Goal: Information Seeking & Learning: Learn about a topic

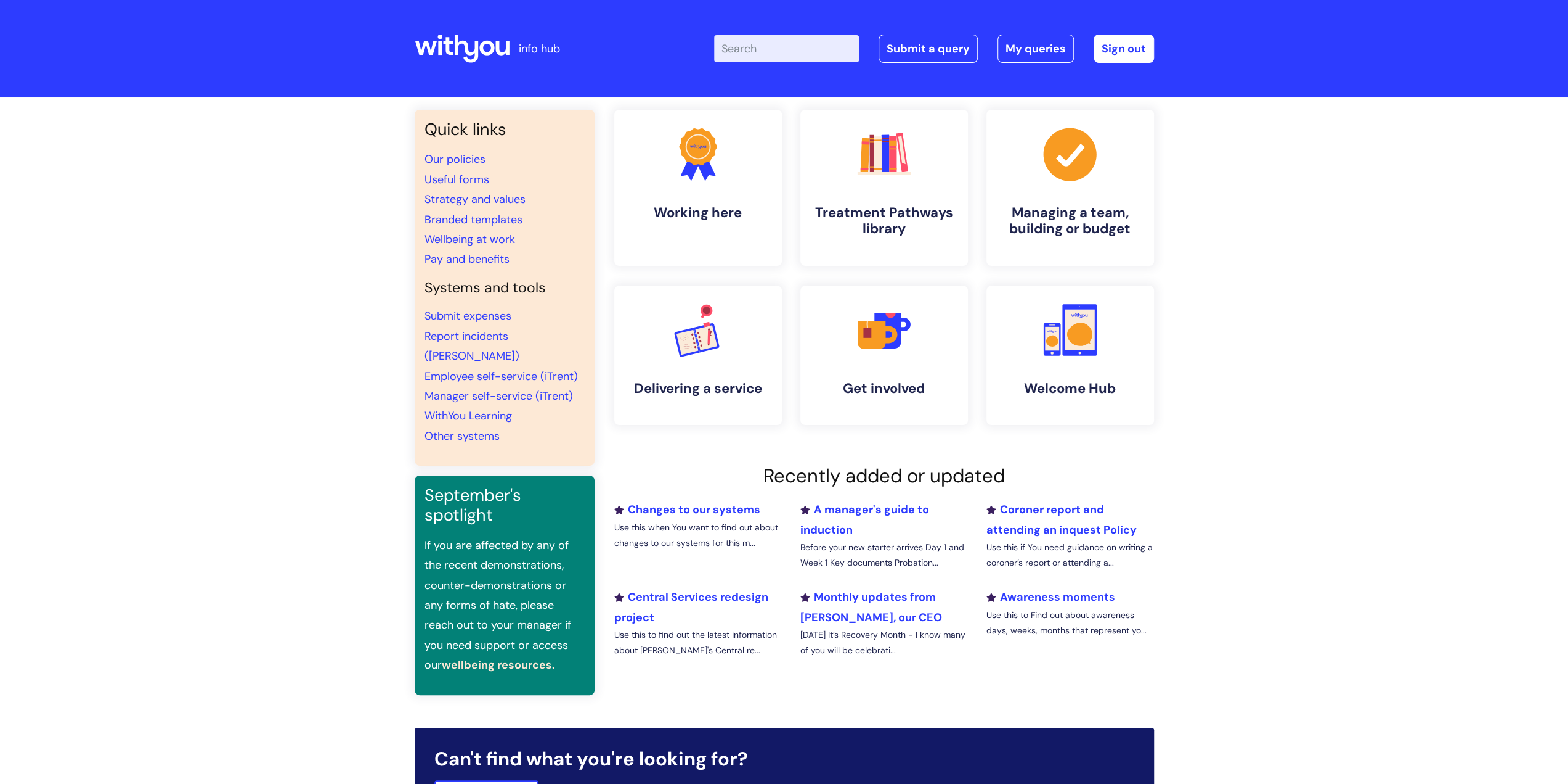
click at [823, 43] on input "Enter your search term here..." at bounding box center [786, 49] width 145 height 28
type input "practise standards adit"
click button "Search" at bounding box center [0, 0] width 0 height 0
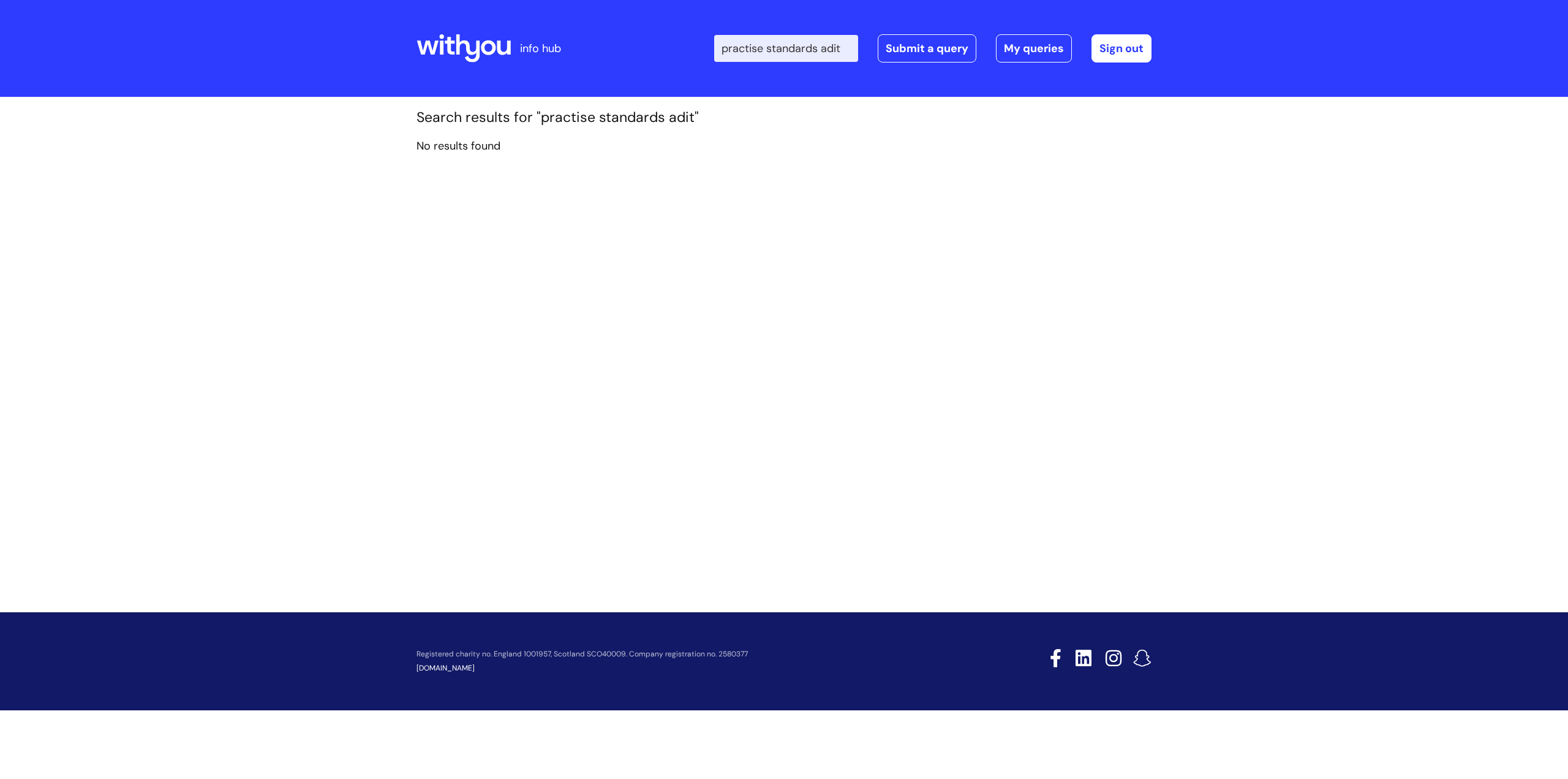
click at [840, 50] on input "practise standards adit" at bounding box center [786, 49] width 144 height 27
type input "practise standards"
click button "Search" at bounding box center [0, 0] width 0 height 0
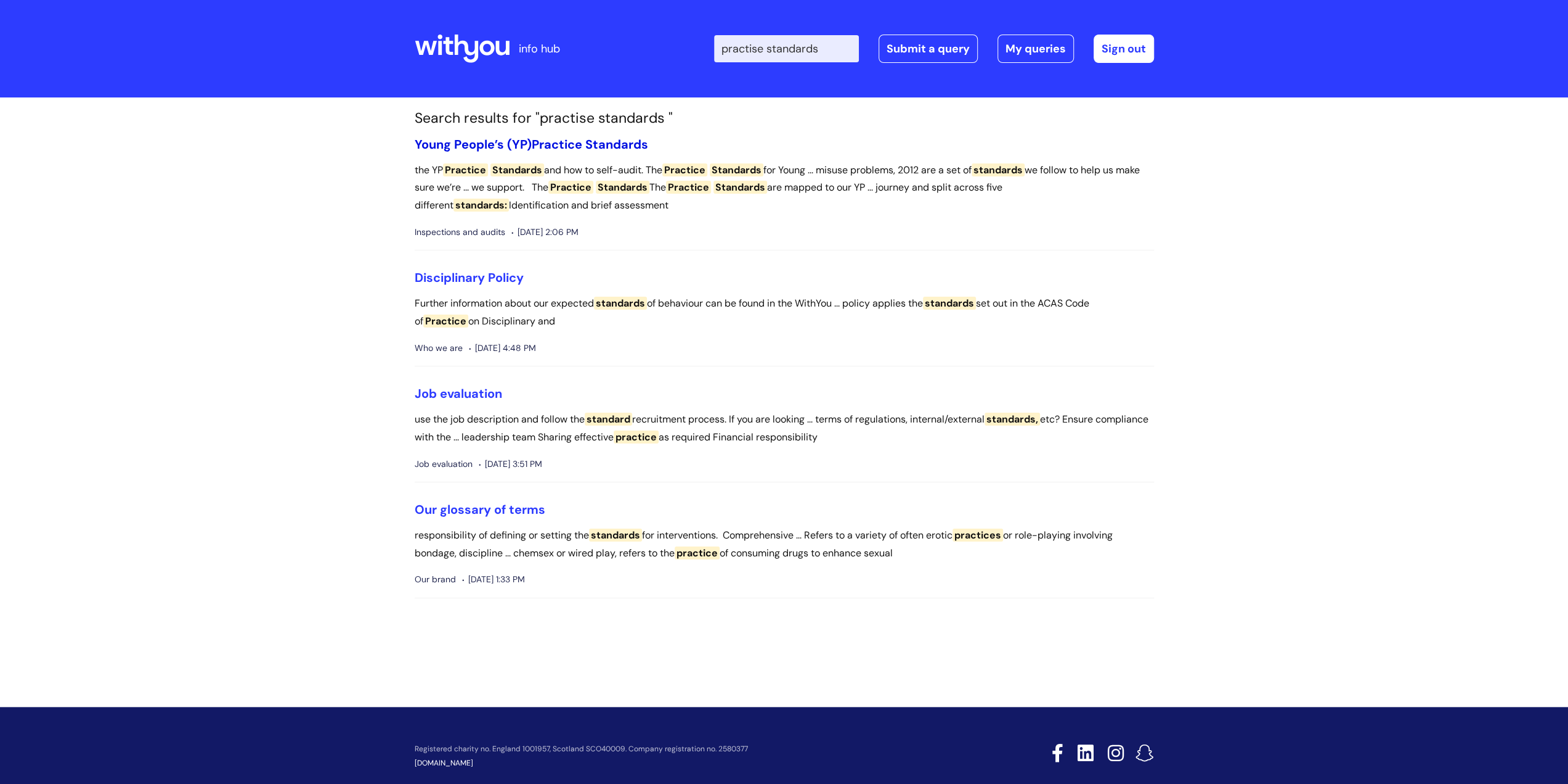
click at [557, 144] on span "Practice" at bounding box center [557, 144] width 51 height 16
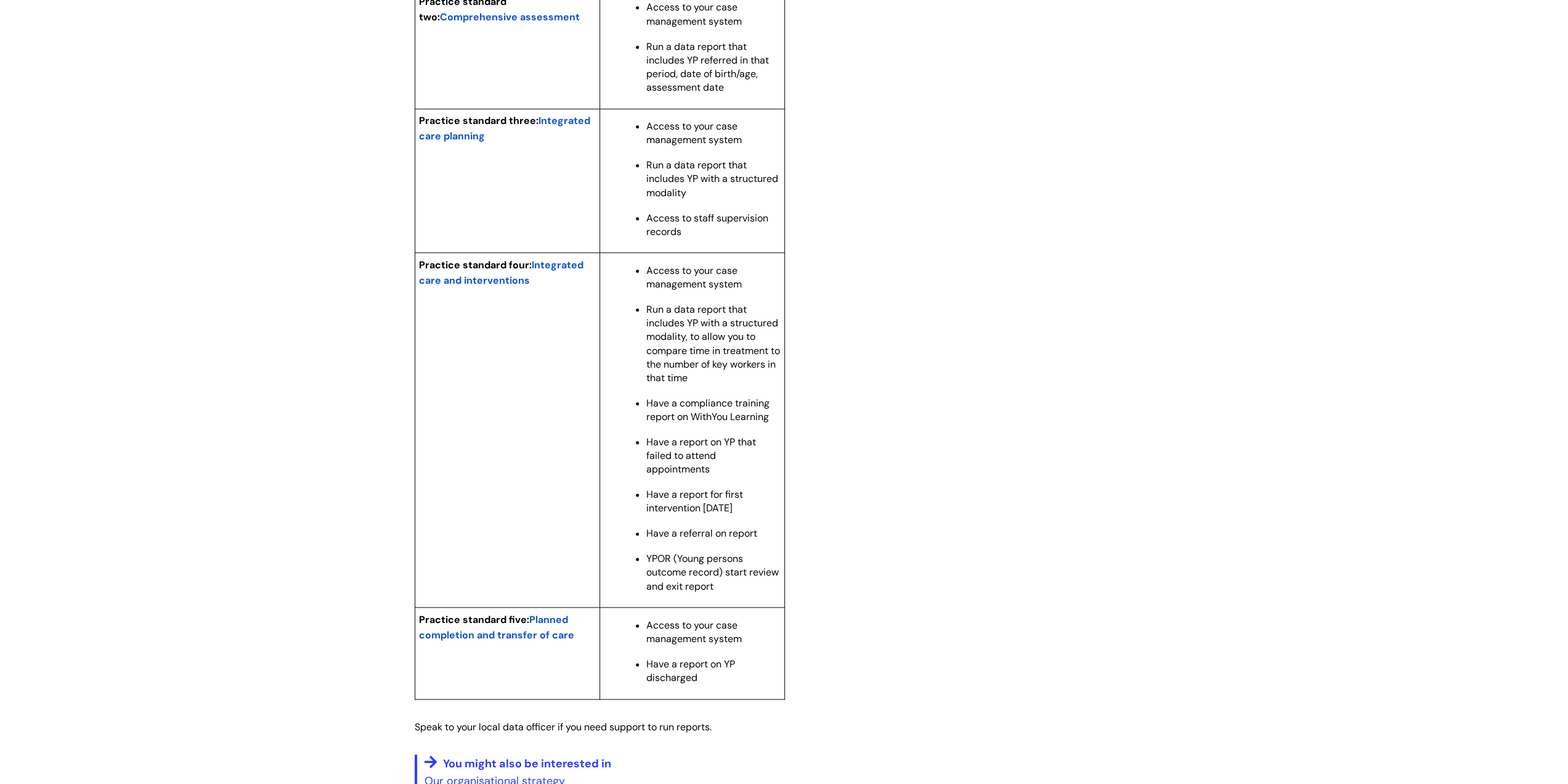
scroll to position [1357, 0]
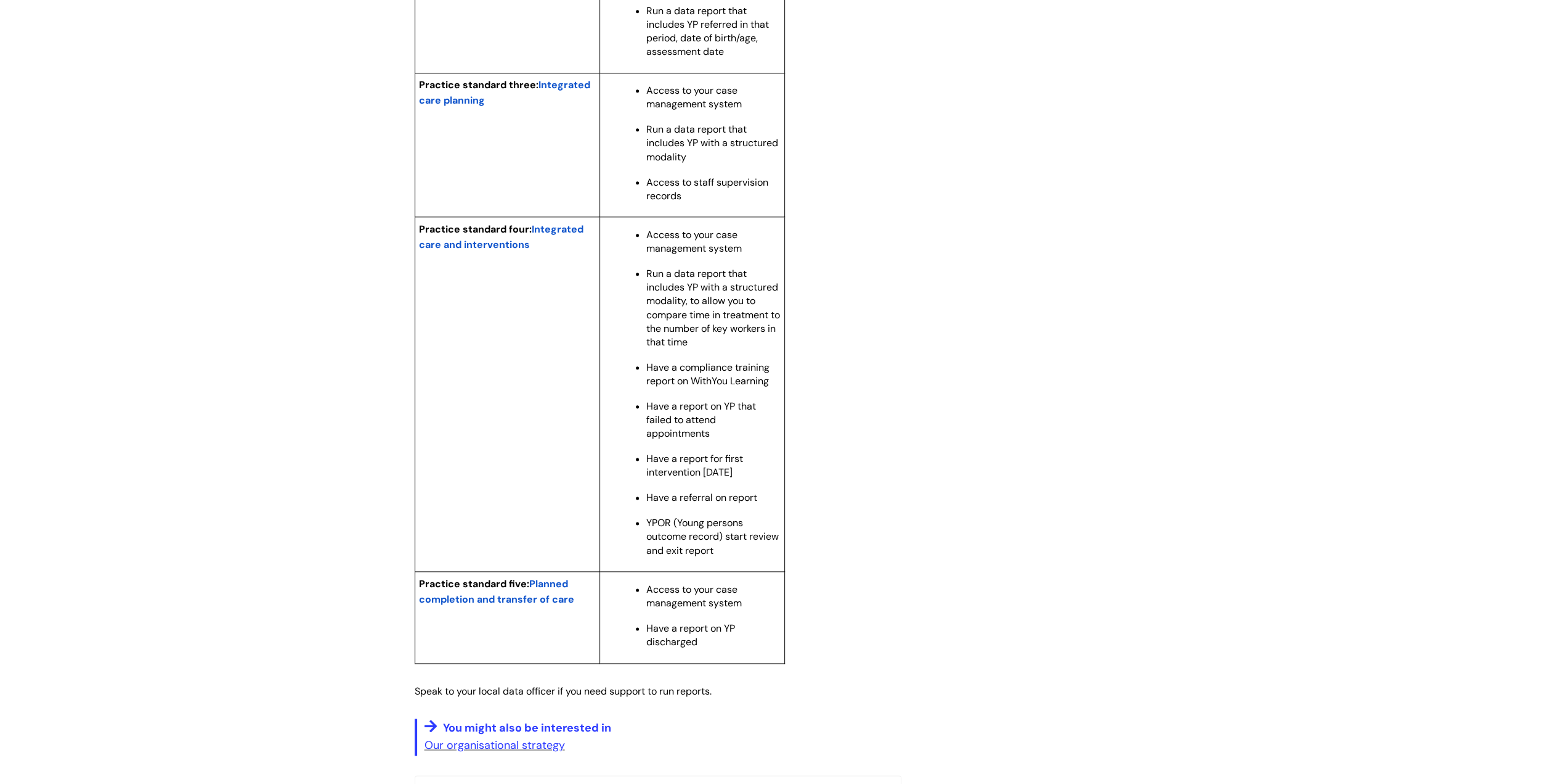
click at [537, 247] on span "Integrated care and interventions" at bounding box center [502, 236] width 165 height 28
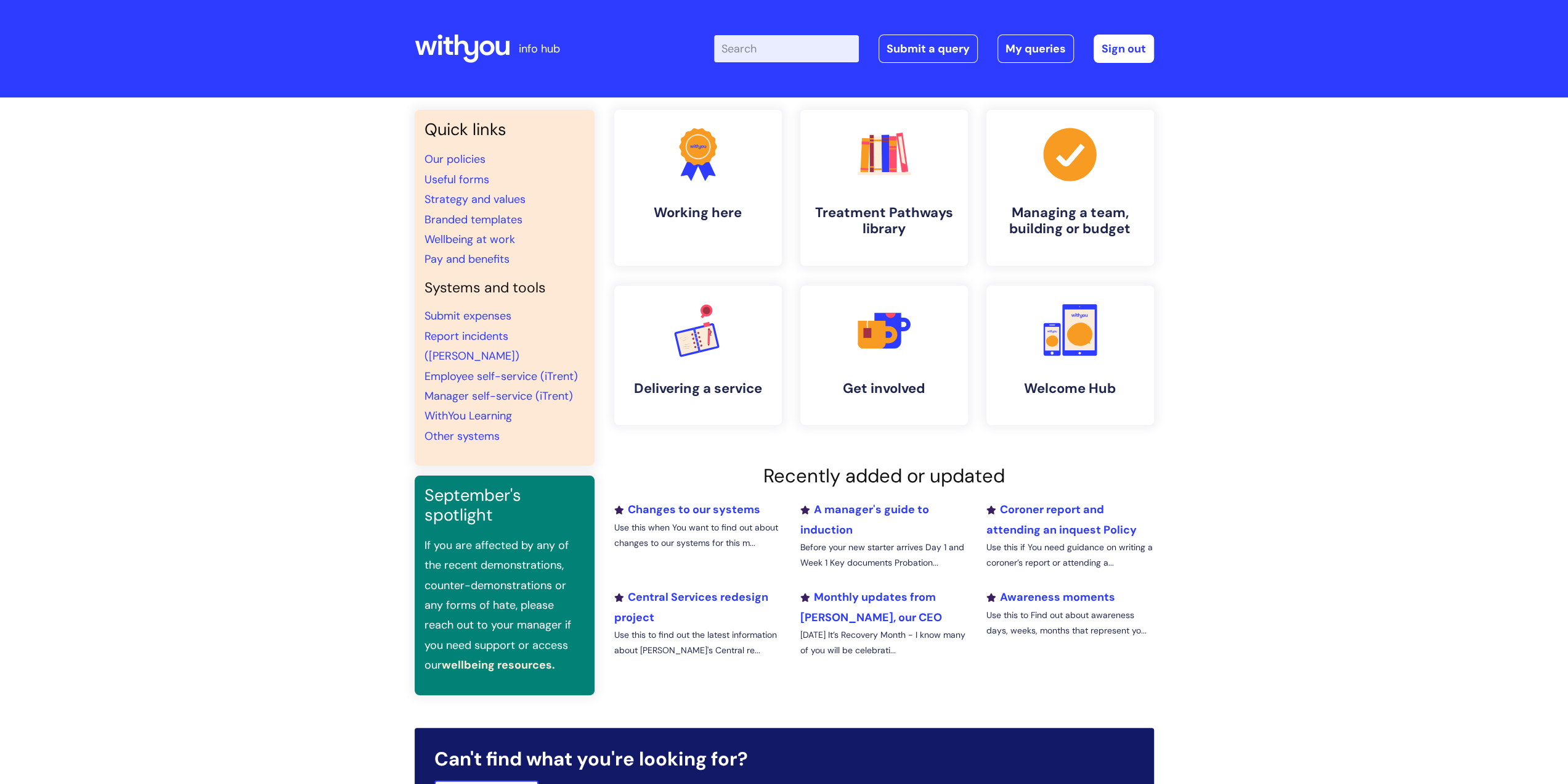
click at [832, 52] on input "Enter your search term here..." at bounding box center [786, 49] width 145 height 28
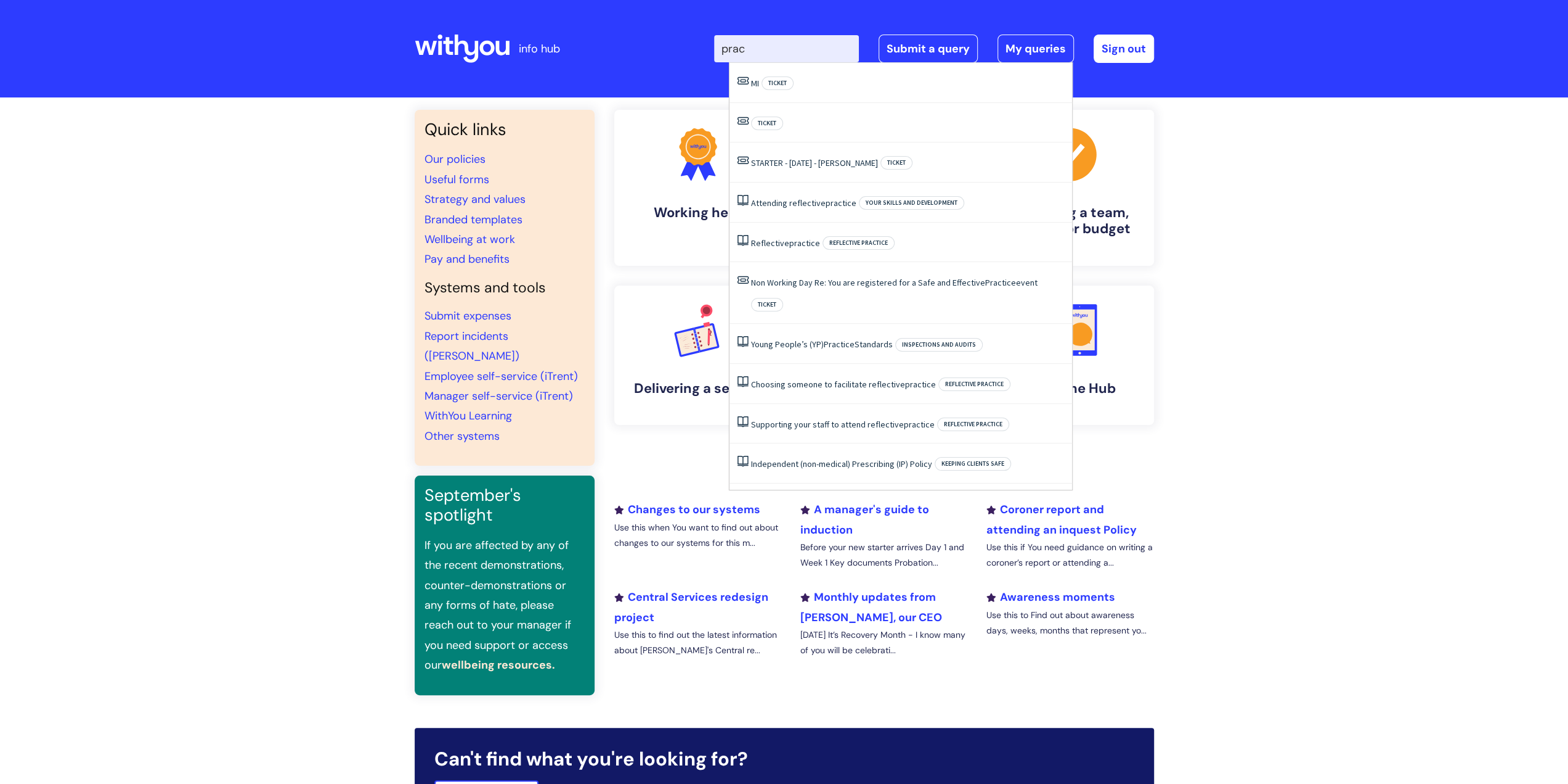
type input "prac"
click button "Search" at bounding box center [0, 0] width 0 height 0
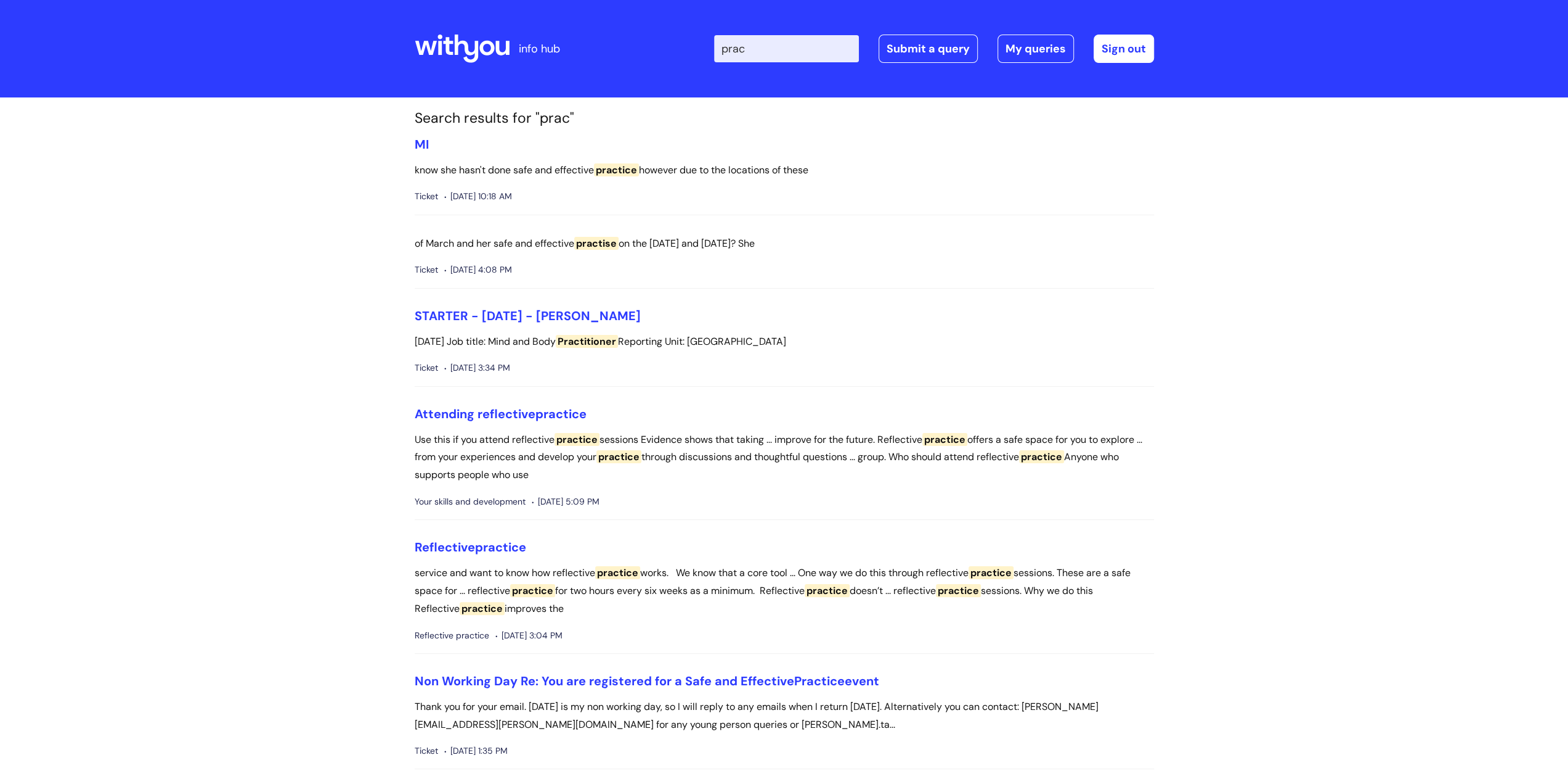
click at [832, 50] on input "prac" at bounding box center [786, 49] width 145 height 28
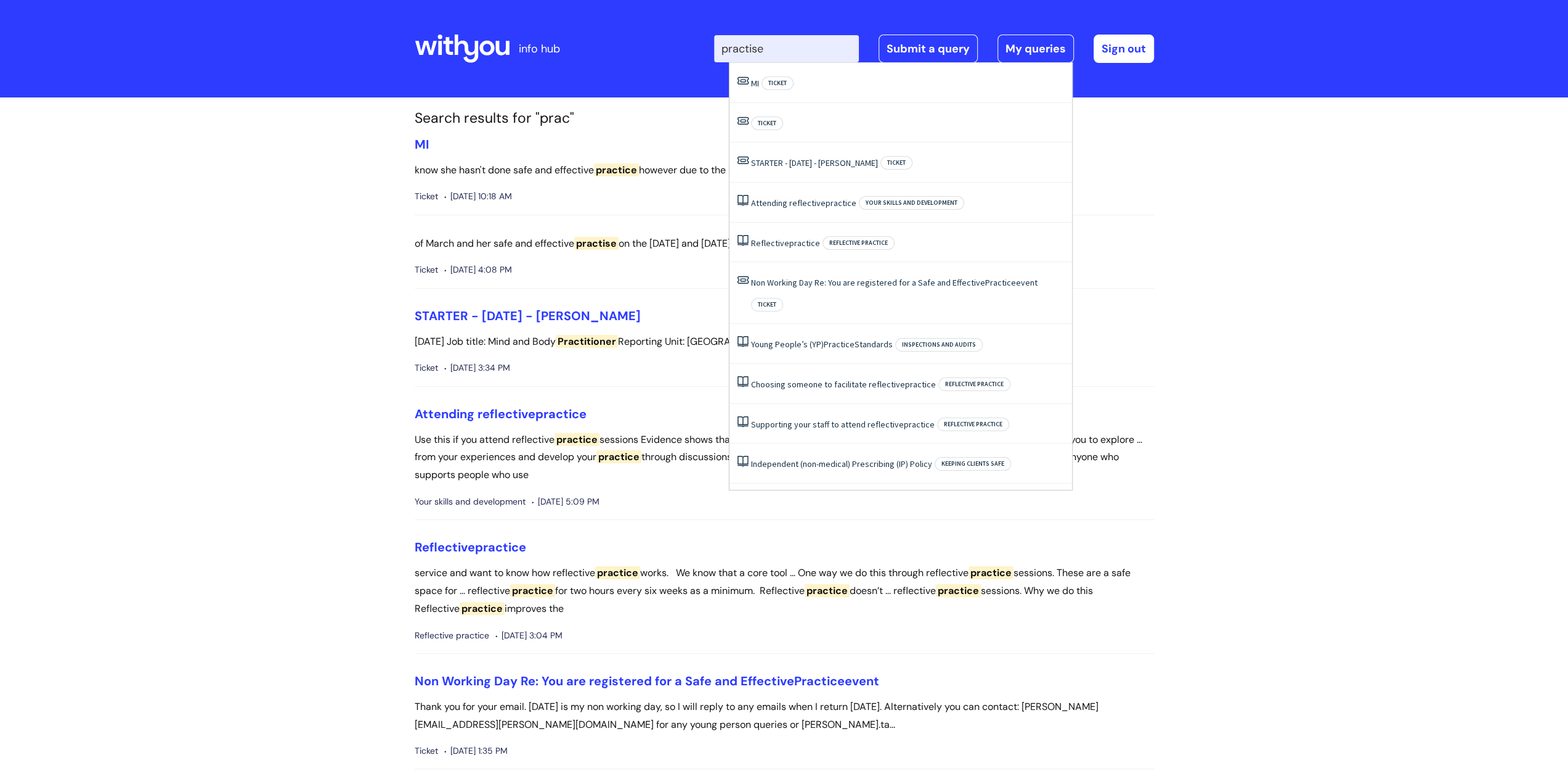
type input "practise"
click button "Search" at bounding box center [0, 0] width 0 height 0
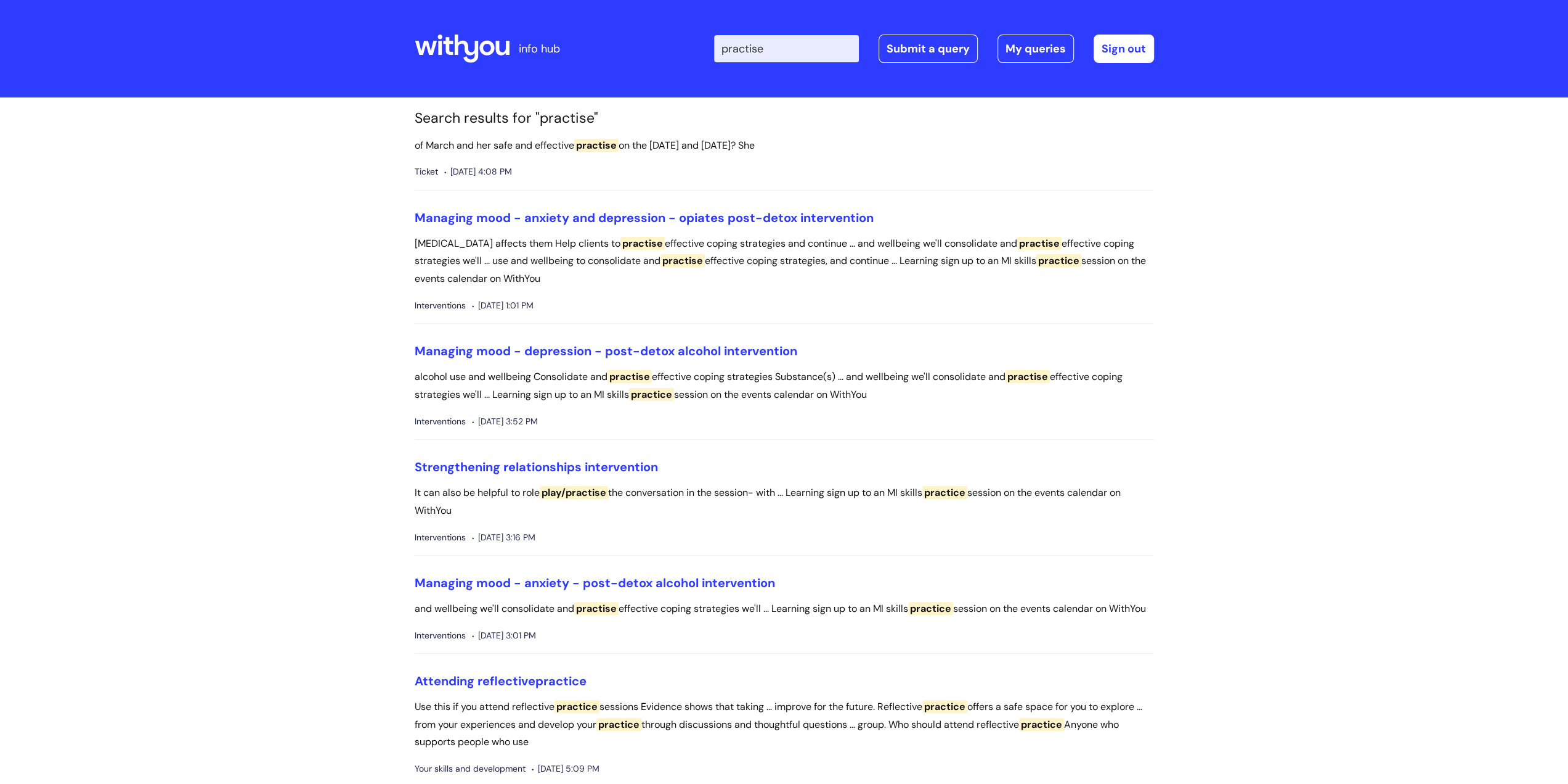
click at [821, 42] on input "practise" at bounding box center [786, 49] width 145 height 28
type input "practise standards"
click button "Search" at bounding box center [0, 0] width 0 height 0
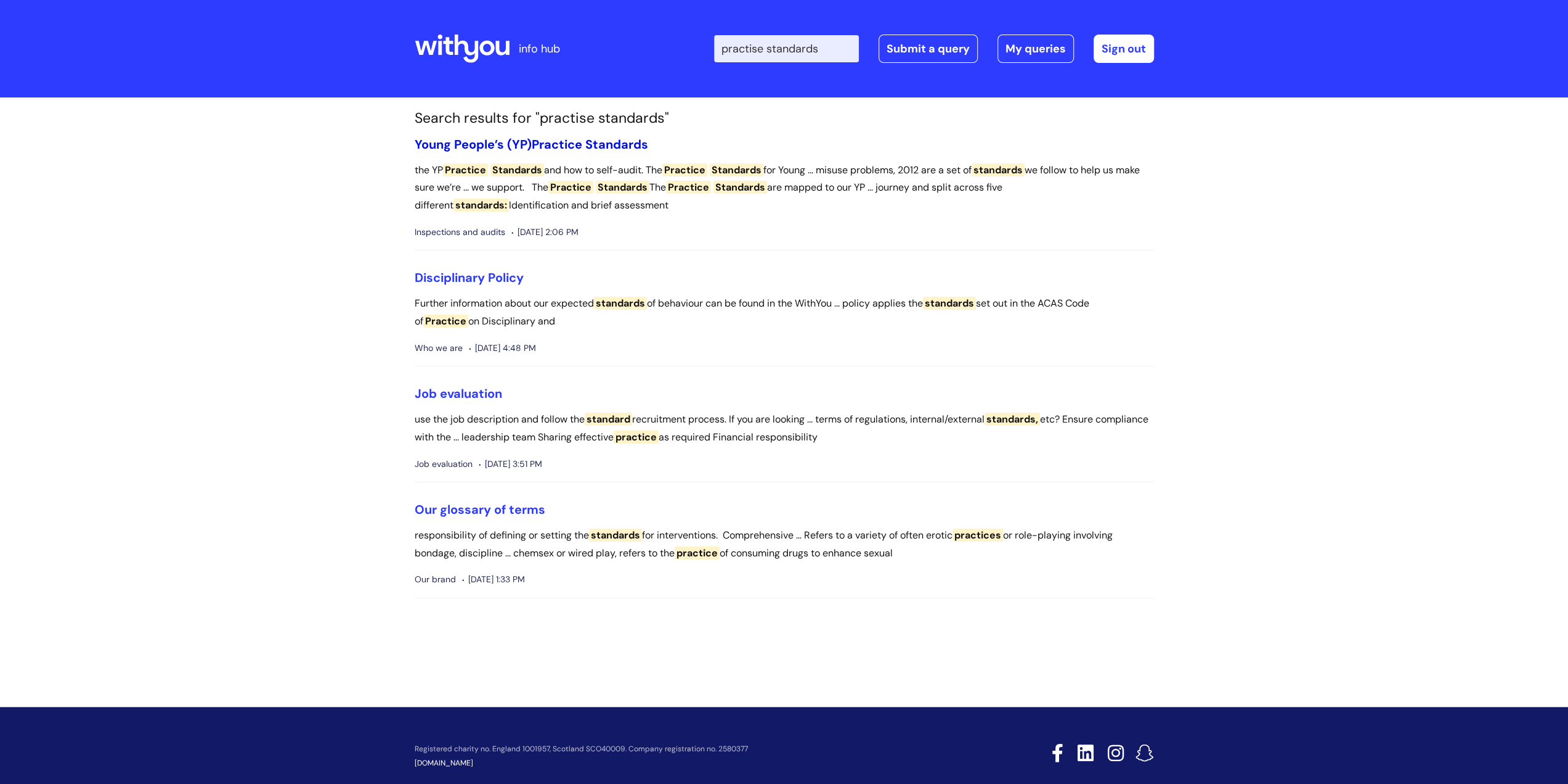
click at [616, 138] on span "Standards" at bounding box center [616, 144] width 63 height 16
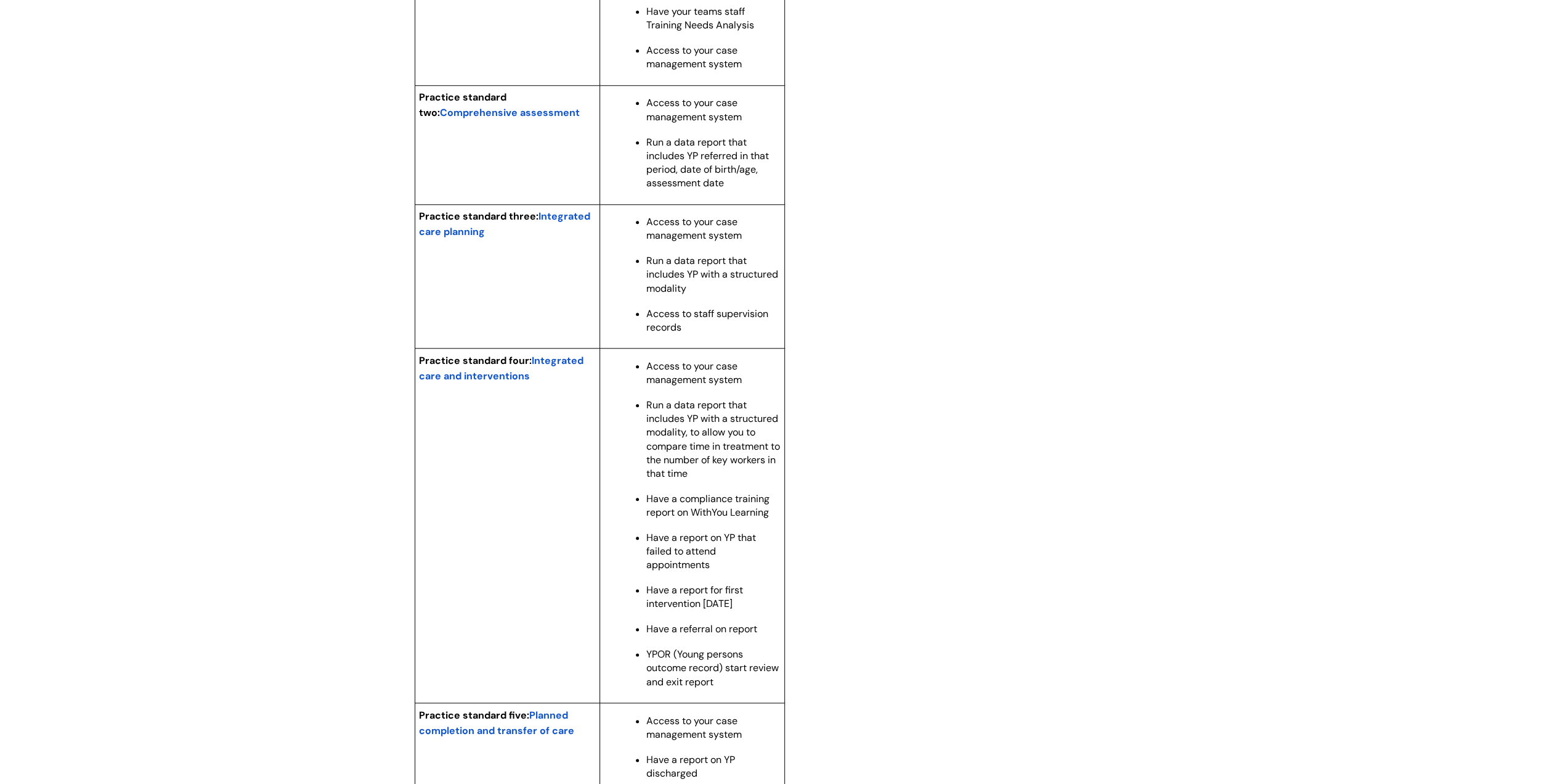
scroll to position [1234, 0]
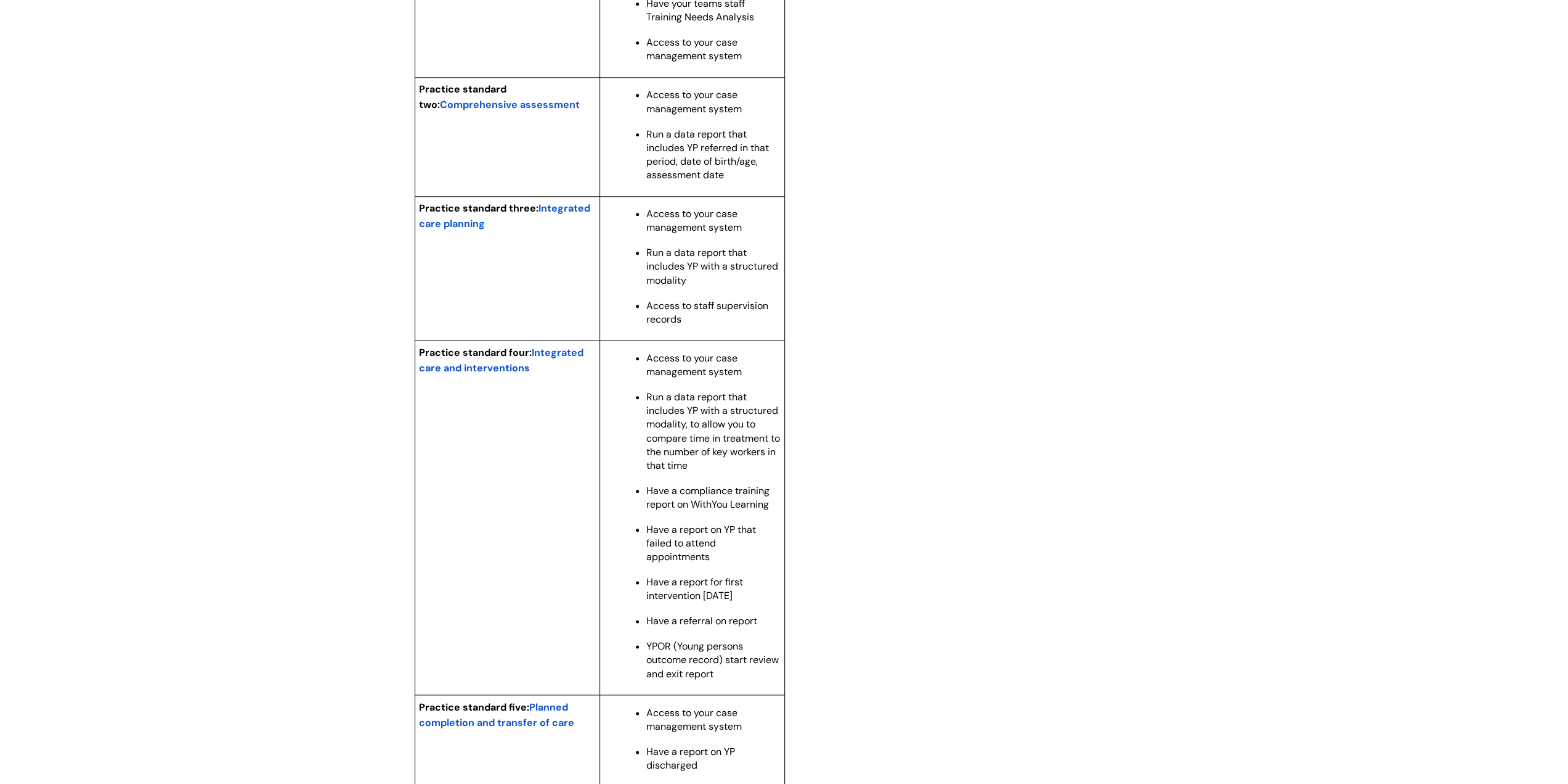
click at [550, 370] on span "Integrated care and interventions" at bounding box center [502, 359] width 165 height 28
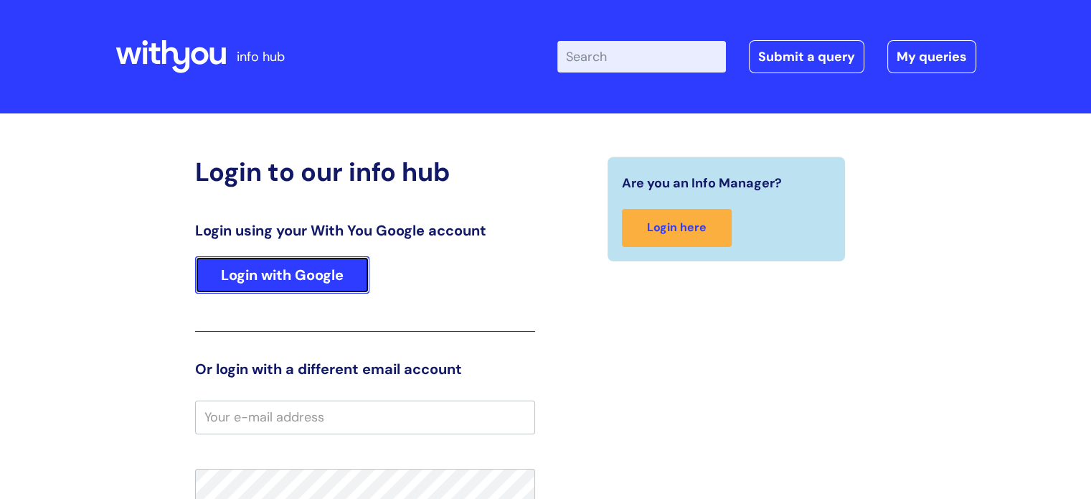
click at [313, 271] on link "Login with Google" at bounding box center [282, 274] width 174 height 37
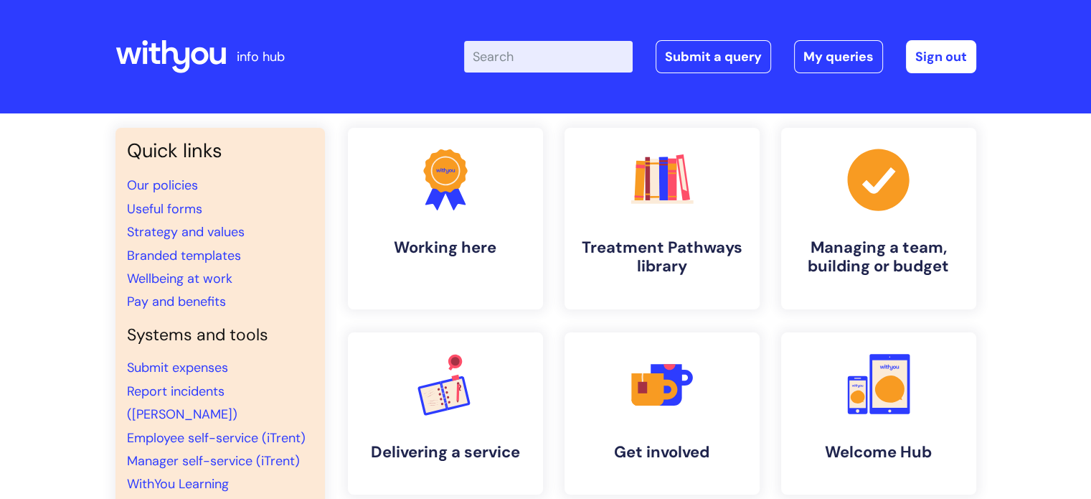
click at [508, 54] on input "Enter your search term here..." at bounding box center [548, 57] width 169 height 32
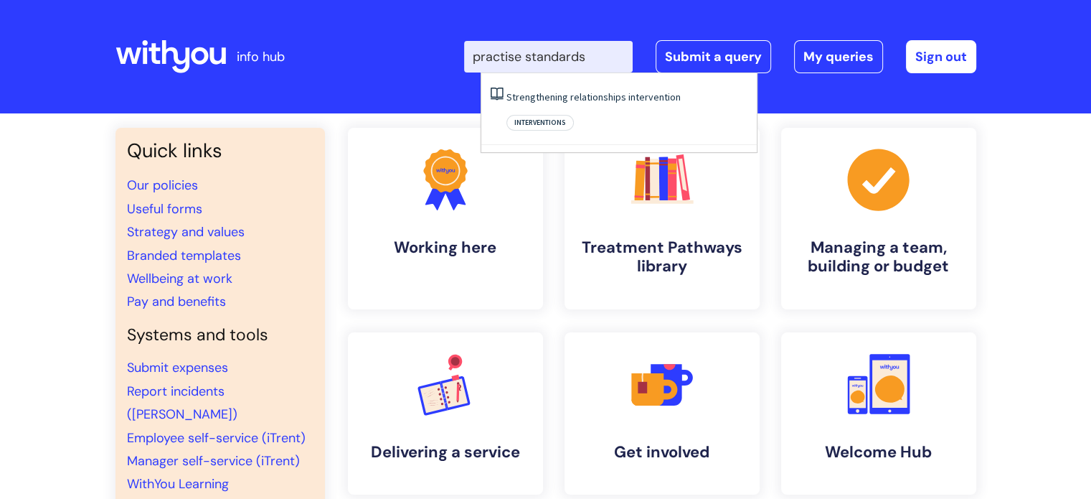
type input "practise standards"
click button "Search" at bounding box center [0, 0] width 0 height 0
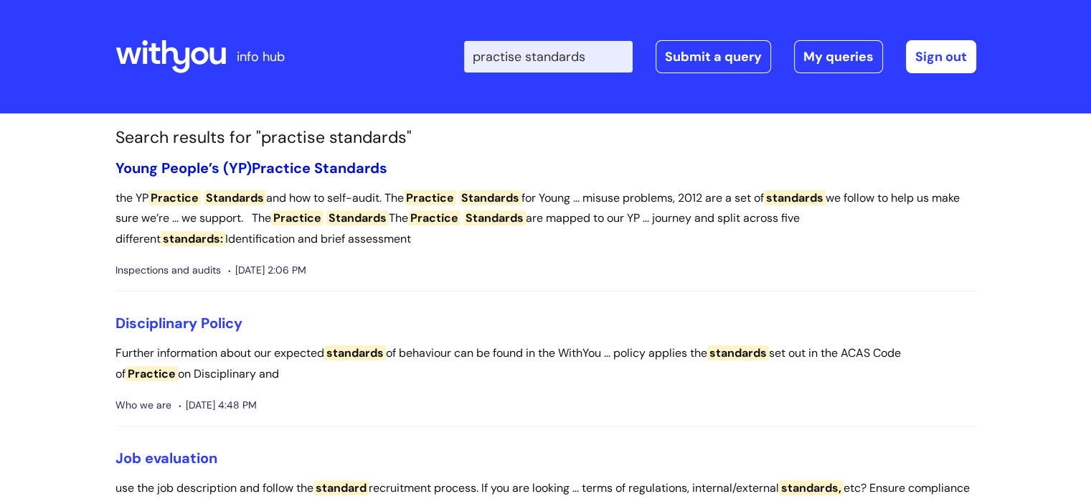
click at [297, 162] on span "Practice" at bounding box center [281, 168] width 59 height 19
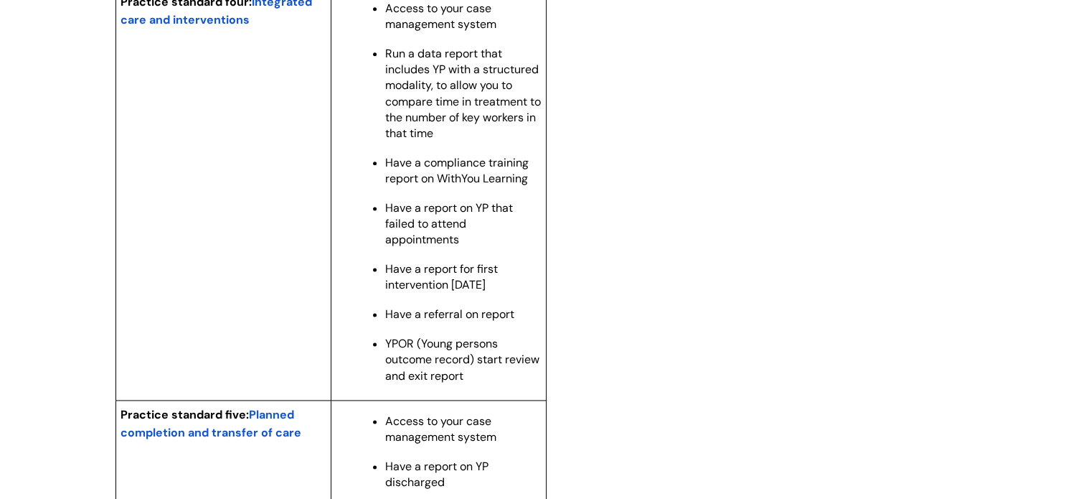
scroll to position [1865, 0]
